Goal: Task Accomplishment & Management: Complete application form

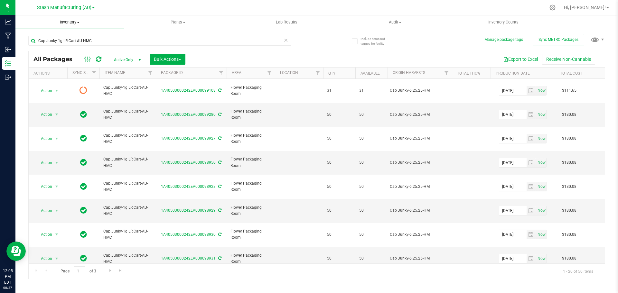
click at [75, 19] on uib-tab-heading "Inventory All packages All inventory Waste log Create inventory" at bounding box center [69, 22] width 108 height 14
click at [54, 75] on span "From bill of materials" at bounding box center [44, 77] width 58 height 5
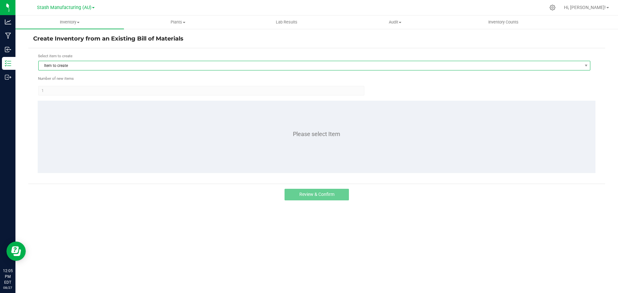
click at [75, 66] on span "Item to create" at bounding box center [310, 65] width 543 height 9
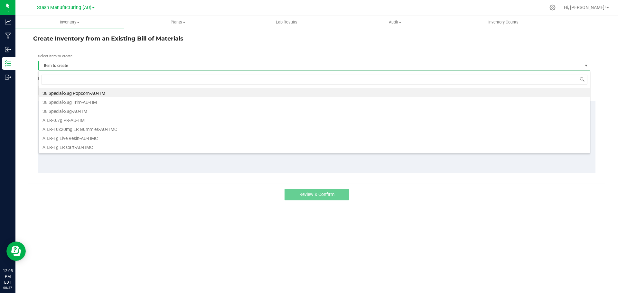
scroll to position [10, 552]
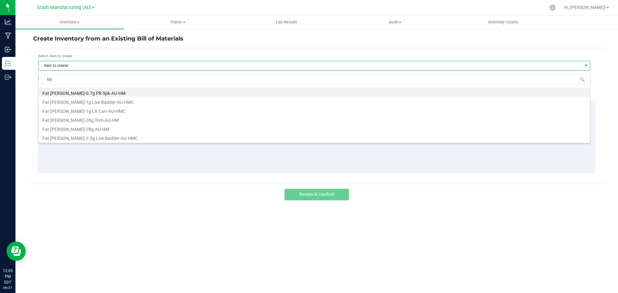
type input "fat a"
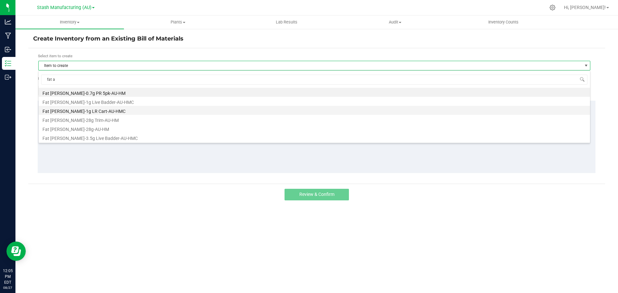
click at [87, 112] on li "Fat [PERSON_NAME]-1g LR Cart-AU-HMC" at bounding box center [314, 110] width 551 height 9
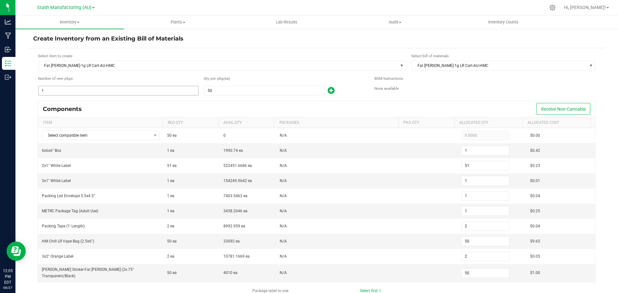
click at [133, 93] on input "1" at bounding box center [119, 90] width 160 height 9
type input "4"
type input "204"
type input "4"
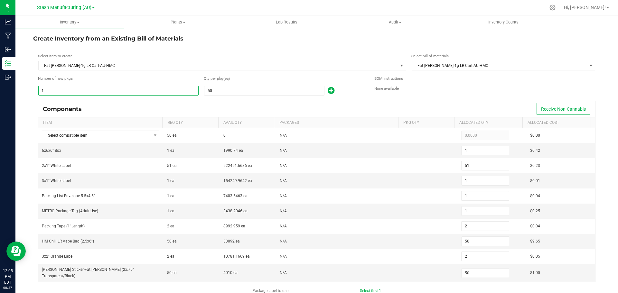
type input "4"
type input "8"
type input "200"
type input "8"
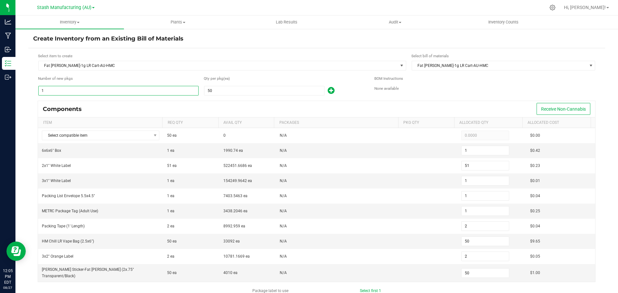
type input "200"
type input "44"
type input "2,244"
type input "44"
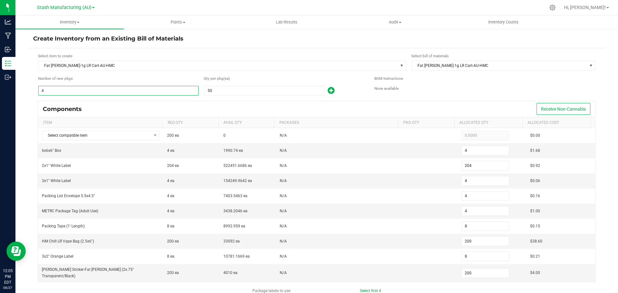
type input "44"
type input "88"
type input "2,200"
type input "88"
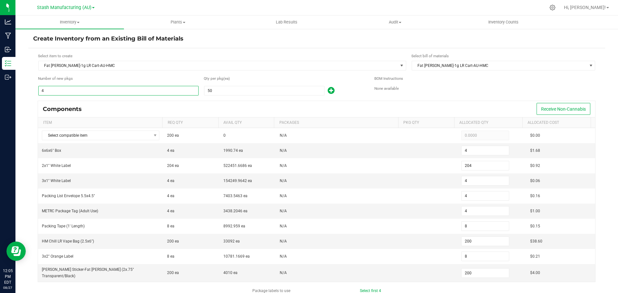
type input "2,200"
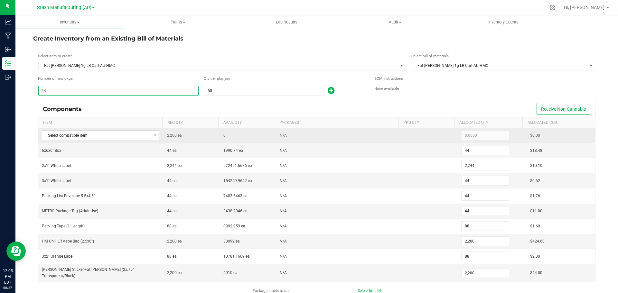
type input "44"
click at [123, 131] on span "Select compatible item" at bounding box center [96, 135] width 109 height 9
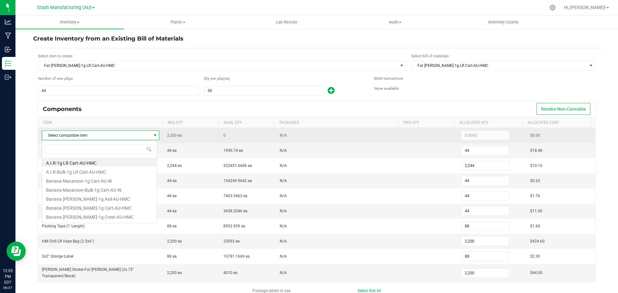
scroll to position [10, 115]
type input "fat"
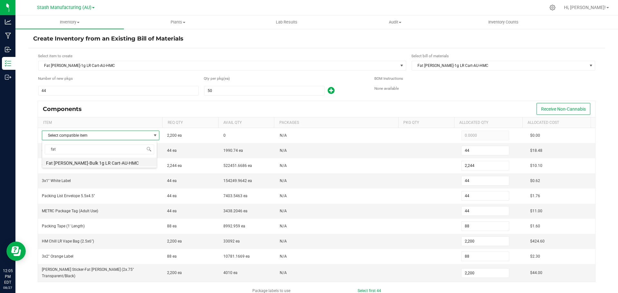
click at [99, 163] on li "Fat [PERSON_NAME]-Bulk 1g LR Cart-AU-HMC" at bounding box center [99, 162] width 115 height 9
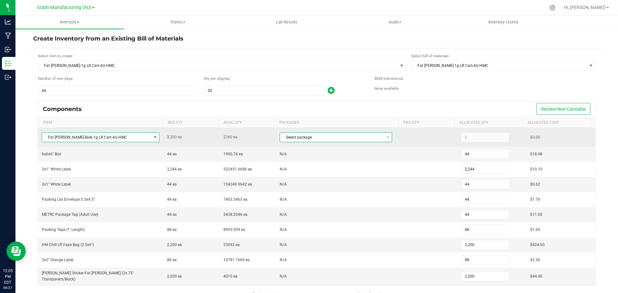
click at [331, 136] on span "Select package" at bounding box center [332, 137] width 104 height 9
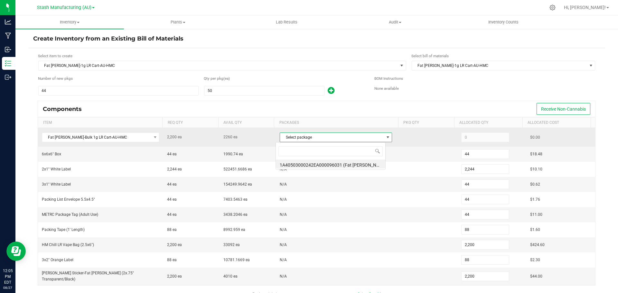
scroll to position [10, 110]
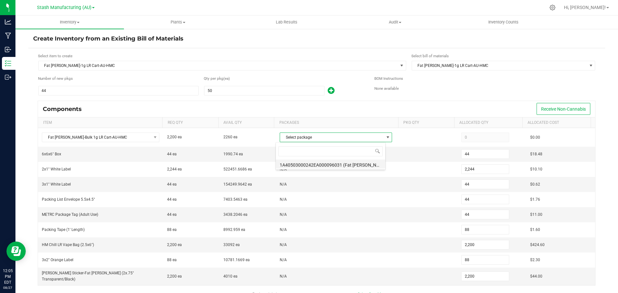
click at [334, 165] on li "1A40503000242EA000096031 (Fat [PERSON_NAME]-Bulk 1g LR Cart-AU-HMC-8.5.25)" at bounding box center [330, 164] width 109 height 9
type input "2,200"
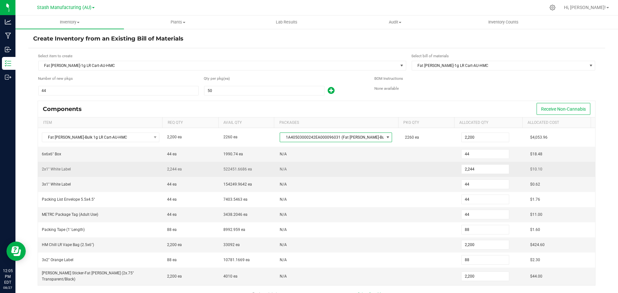
click at [334, 165] on td "N/A" at bounding box center [338, 169] width 125 height 15
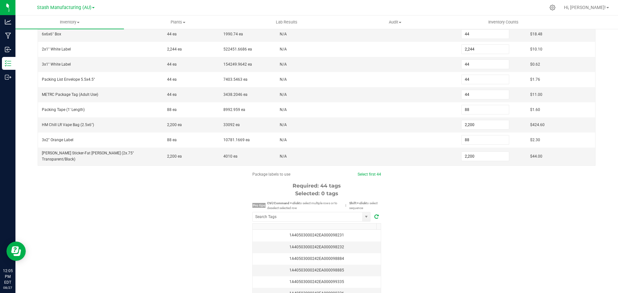
scroll to position [129, 0]
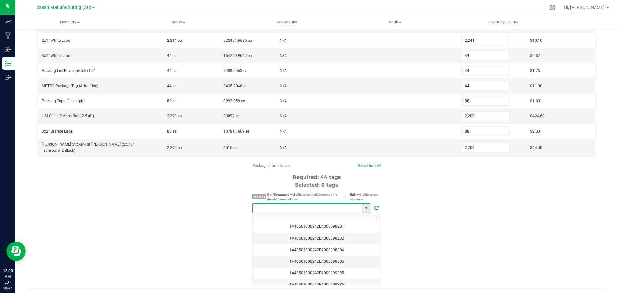
click at [277, 206] on input "NO DATA FOUND" at bounding box center [307, 208] width 109 height 9
click at [278, 216] on li "1A40503000242EA000099427" at bounding box center [308, 217] width 117 height 11
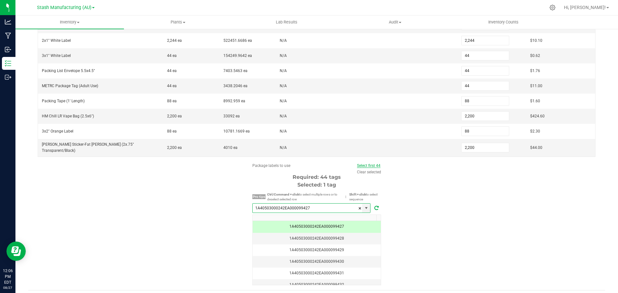
type input "1A40503000242EA000099427"
click at [372, 163] on link "Select first 44" at bounding box center [368, 165] width 23 height 5
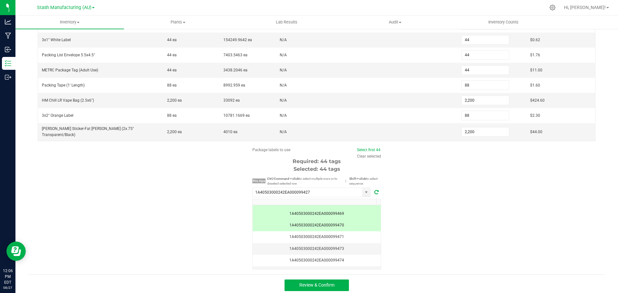
scroll to position [483, 0]
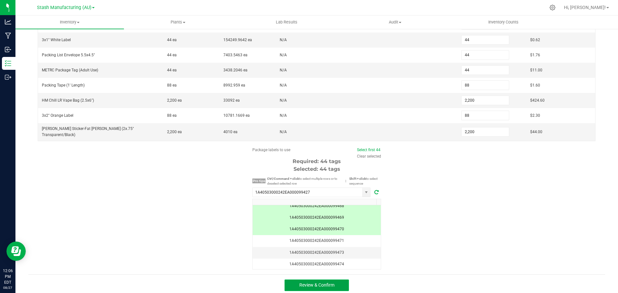
click at [318, 280] on button "Review & Confirm" at bounding box center [317, 286] width 64 height 12
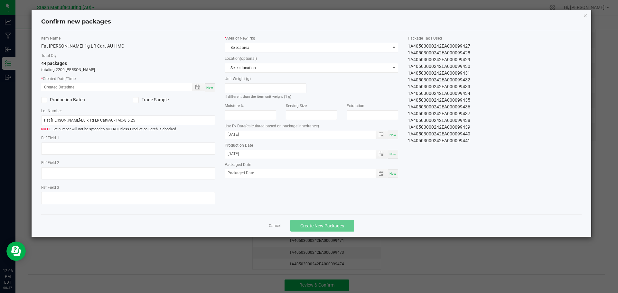
click at [214, 90] on div "Now" at bounding box center [210, 87] width 10 height 9
type input "[DATE] 12:06 PM"
click at [256, 51] on span "Select area" at bounding box center [307, 47] width 165 height 9
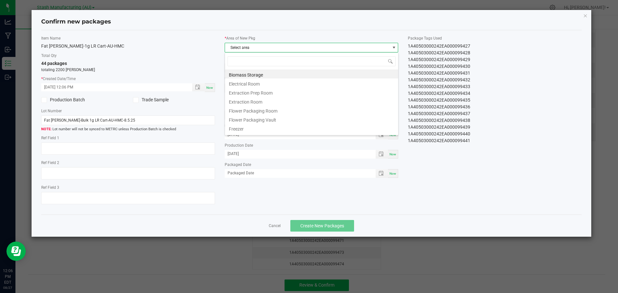
scroll to position [10, 174]
click at [254, 113] on li "Flower Packaging Room" at bounding box center [311, 110] width 173 height 9
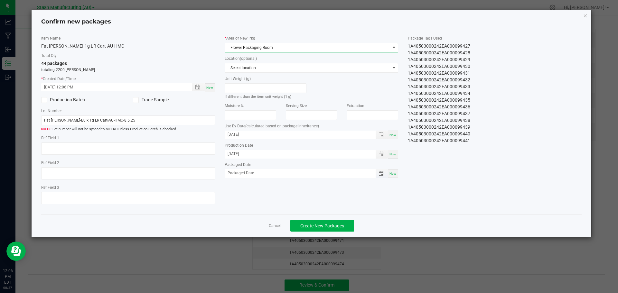
click at [384, 176] on span "Toggle popup" at bounding box center [381, 173] width 11 height 5
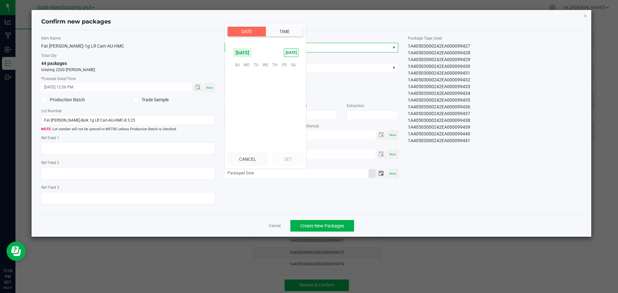
scroll to position [104307, 0]
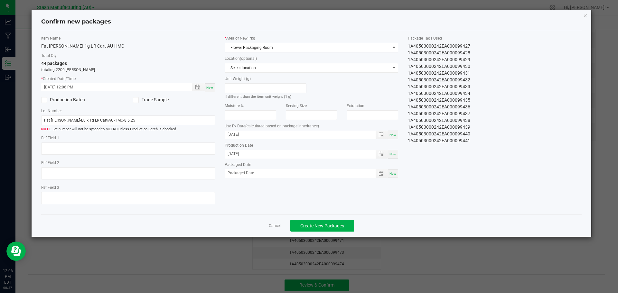
click at [391, 174] on span "Now" at bounding box center [392, 174] width 7 height 4
type input "[DATE]"
click at [336, 222] on button "Create New Packages" at bounding box center [322, 226] width 64 height 12
